Goal: Find specific page/section: Find specific page/section

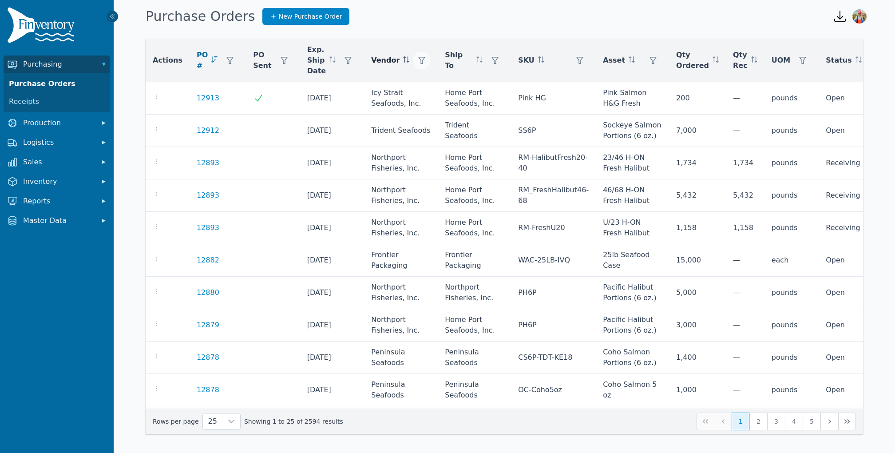
click at [423, 62] on button "button" at bounding box center [422, 61] width 18 height 18
click at [437, 86] on div "Any" at bounding box center [453, 84] width 76 height 18
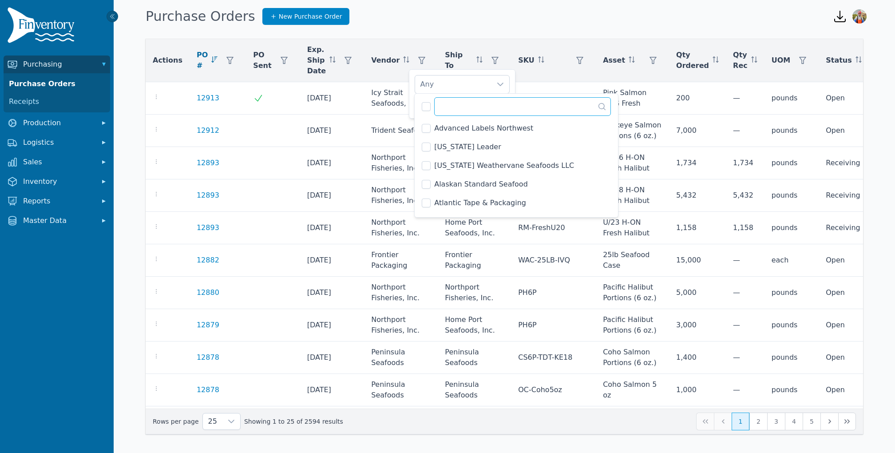
click at [449, 108] on input "text" at bounding box center [522, 106] width 177 height 19
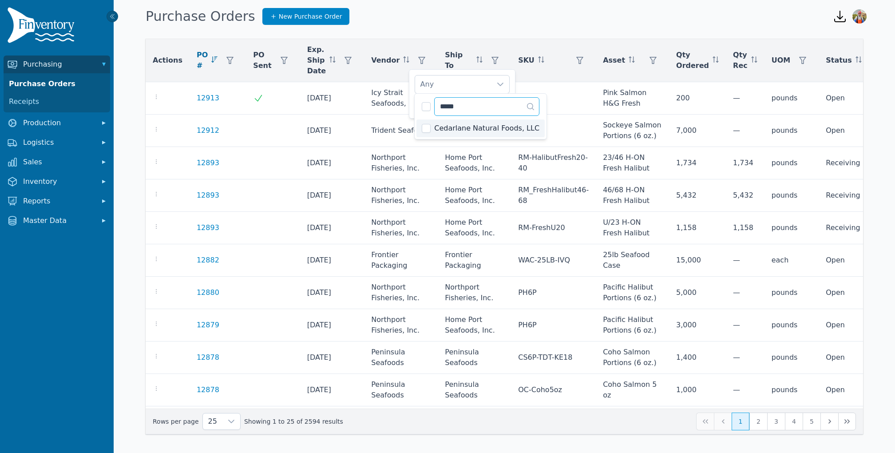
type input "*****"
click at [411, 97] on div "Cedarlane Natural Foods, LLC Clear Apply" at bounding box center [462, 93] width 107 height 49
click at [500, 102] on span "Apply" at bounding box center [496, 104] width 18 height 9
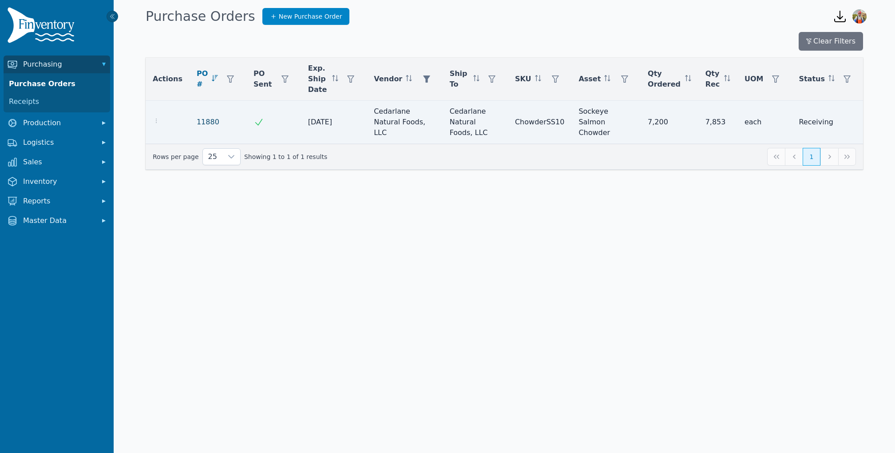
click at [203, 117] on link "11880" at bounding box center [208, 122] width 23 height 11
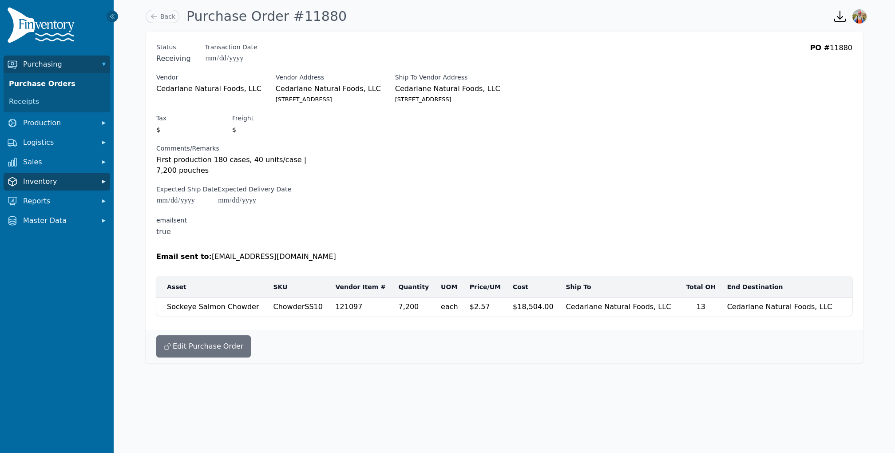
click at [73, 188] on button "Inventory" at bounding box center [57, 182] width 107 height 18
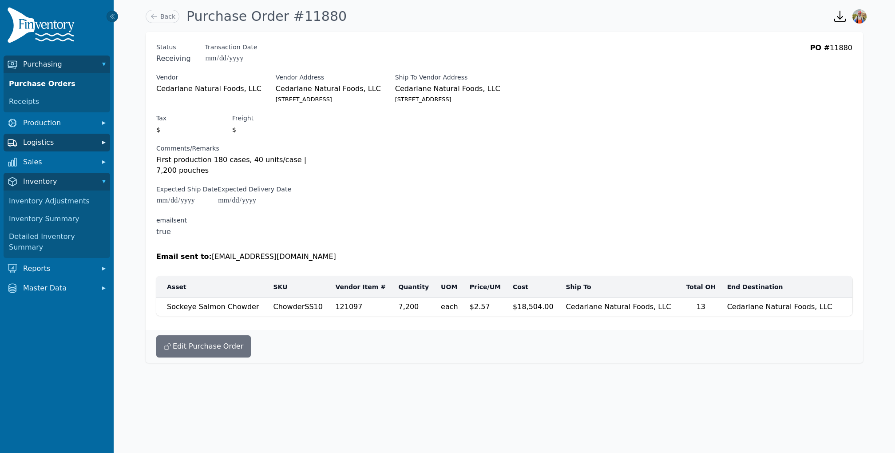
click at [67, 141] on span "Logistics" at bounding box center [58, 142] width 71 height 11
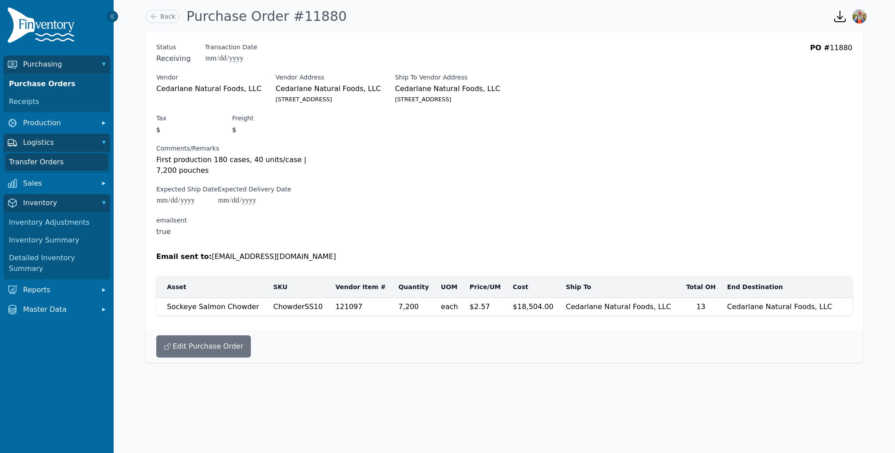
click at [49, 155] on link "Transfer Orders" at bounding box center [56, 162] width 103 height 18
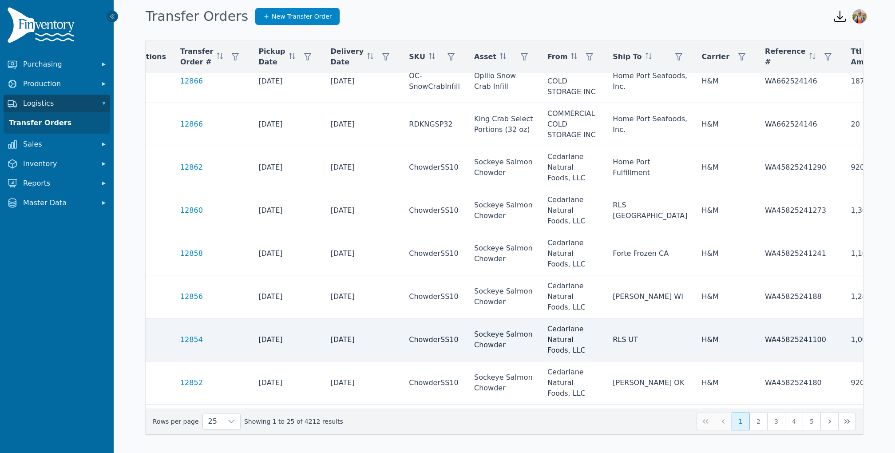
scroll to position [564, 24]
